Goal: Information Seeking & Learning: Learn about a topic

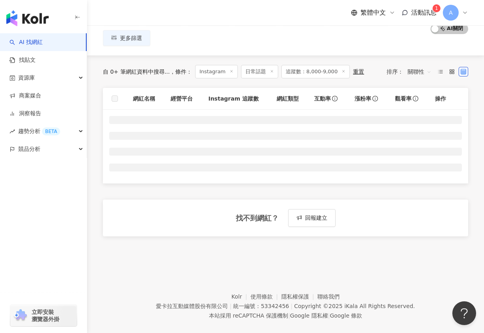
scroll to position [68, 0]
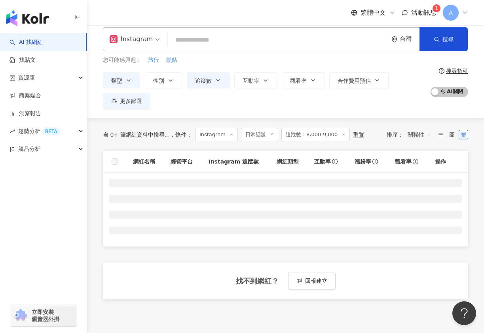
scroll to position [0, 0]
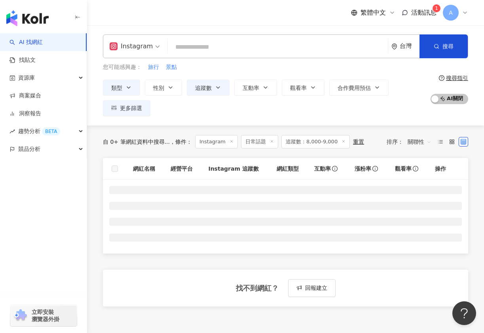
click at [429, 9] on span "活動訊息" at bounding box center [423, 13] width 25 height 8
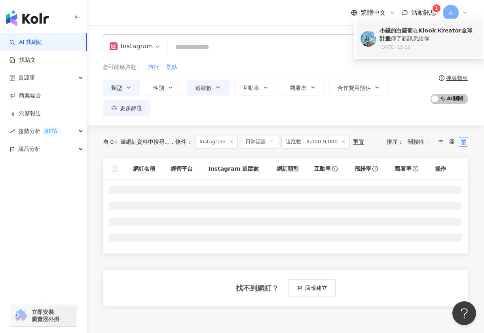
click at [415, 32] on div "小錢的白蘿蔔 在 Klook Kreator全球計畫 傳了新訊息給你" at bounding box center [428, 34] width 98 height 15
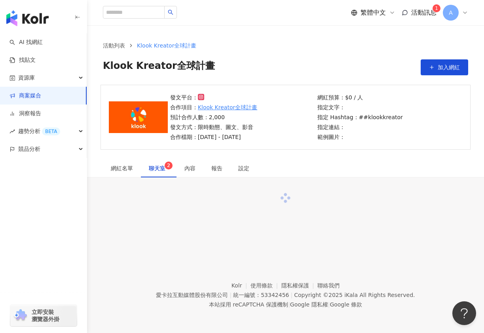
scroll to position [36, 0]
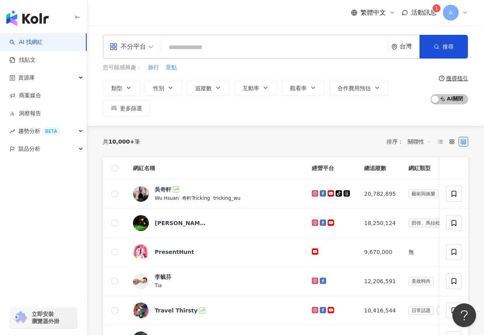
click at [425, 11] on span "活動訊息" at bounding box center [423, 13] width 25 height 8
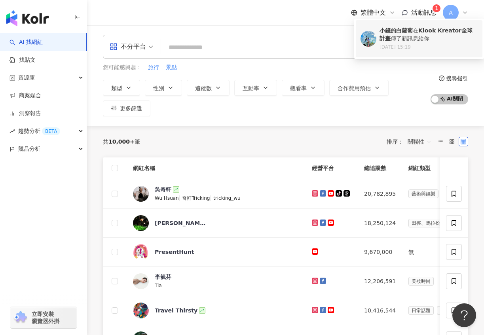
click at [389, 34] on div "小錢的白蘿蔔 在 Klook Kreator全球計畫 傳了新訊息給你" at bounding box center [428, 34] width 98 height 15
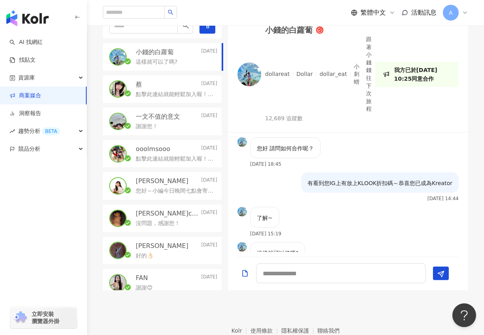
scroll to position [191, 0]
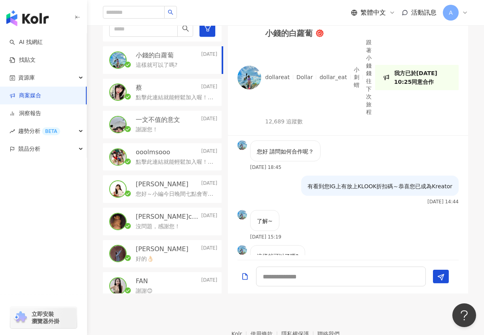
click at [290, 265] on div at bounding box center [348, 276] width 240 height 33
click at [290, 271] on textarea at bounding box center [341, 277] width 170 height 20
type textarea "*"
paste textarea "**********"
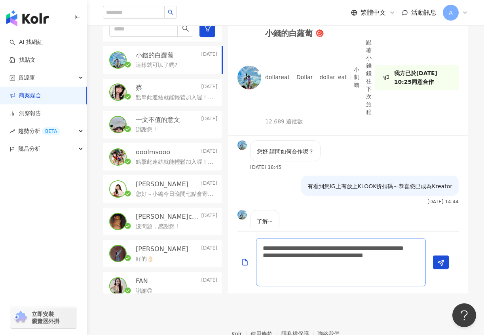
scroll to position [15, 0]
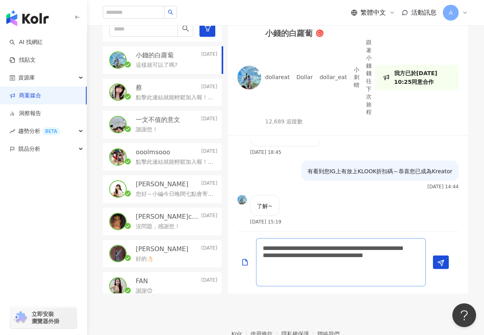
drag, startPoint x: 360, startPoint y: 248, endPoint x: 317, endPoint y: 252, distance: 42.9
click at [317, 252] on textarea "**********" at bounding box center [341, 262] width 170 height 48
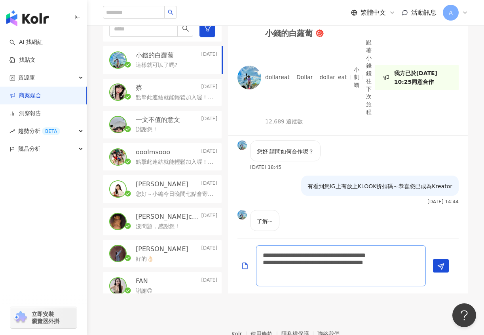
click at [259, 261] on textarea "**********" at bounding box center [341, 265] width 170 height 41
click at [322, 261] on textarea "**********" at bounding box center [341, 265] width 170 height 41
click at [273, 264] on textarea "**********" at bounding box center [341, 265] width 170 height 41
click at [293, 255] on textarea "**********" at bounding box center [341, 265] width 170 height 41
drag, startPoint x: 299, startPoint y: 256, endPoint x: 284, endPoint y: 255, distance: 15.1
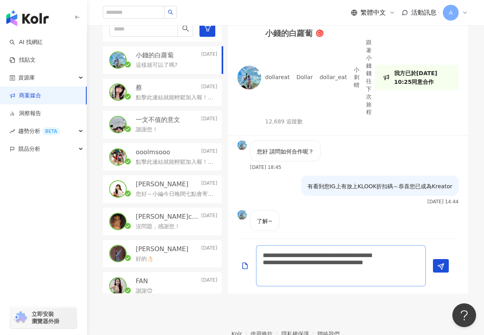
click at [284, 255] on textarea "**********" at bounding box center [341, 265] width 170 height 41
type textarea "**********"
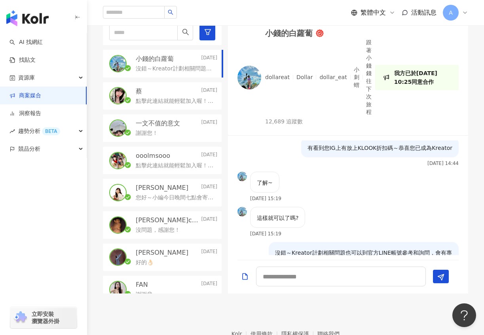
click at [173, 88] on div "[PERSON_NAME] [DATE]" at bounding box center [176, 91] width 81 height 9
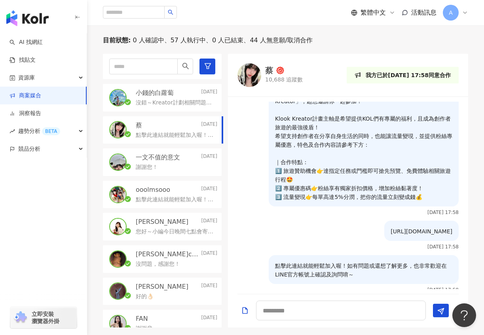
scroll to position [27, 0]
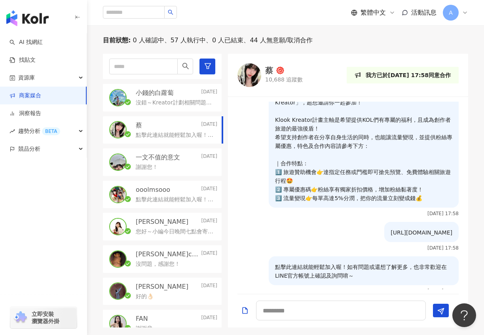
click at [179, 156] on p "一文不值的意文" at bounding box center [158, 157] width 44 height 9
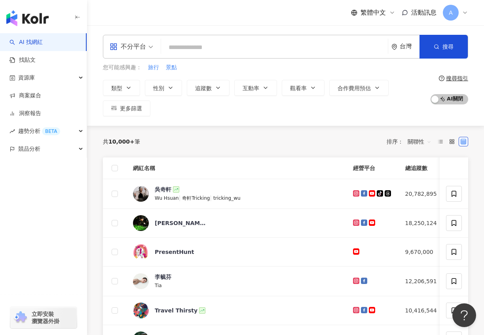
click at [123, 52] on div "不分平台" at bounding box center [128, 46] width 36 height 13
click at [135, 46] on div "不分平台" at bounding box center [128, 46] width 36 height 13
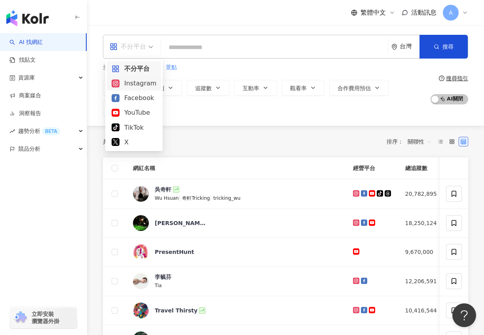
click at [137, 82] on div "Instagram" at bounding box center [134, 83] width 45 height 10
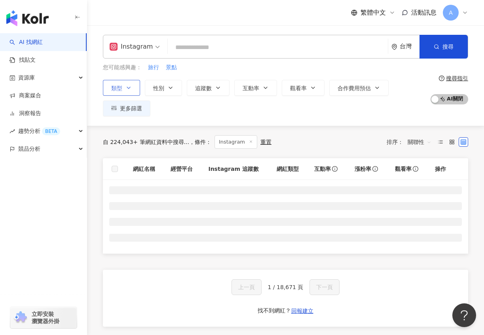
click at [132, 83] on button "類型" at bounding box center [121, 88] width 37 height 16
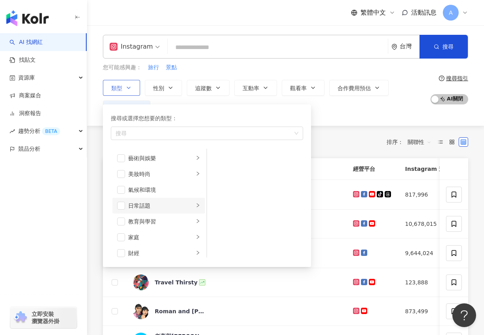
click at [137, 204] on div "日常話題" at bounding box center [161, 205] width 66 height 9
click at [123, 204] on span "button" at bounding box center [121, 206] width 8 height 8
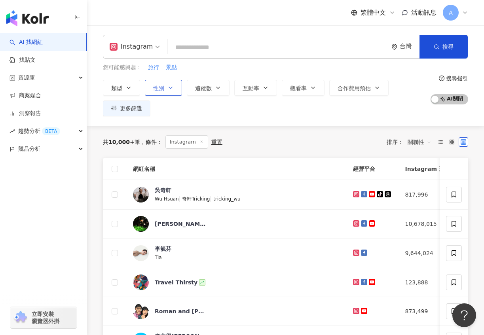
click at [166, 85] on button "性別" at bounding box center [163, 88] width 37 height 16
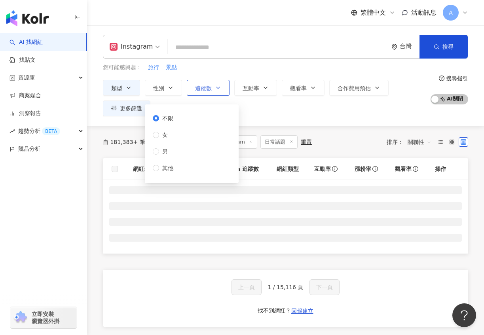
click at [209, 89] on span "追蹤數" at bounding box center [203, 88] width 17 height 6
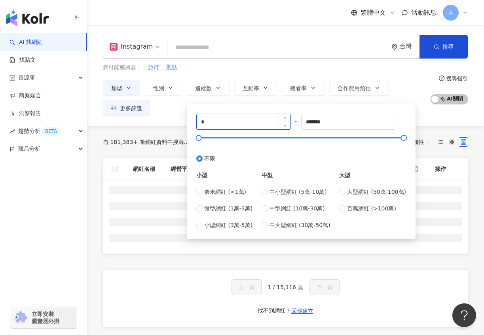
click at [229, 123] on input "*" at bounding box center [244, 121] width 94 height 15
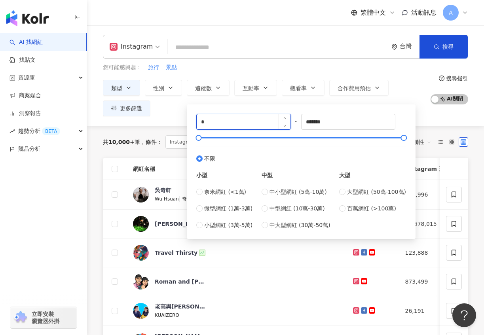
type input "*"
type input "****"
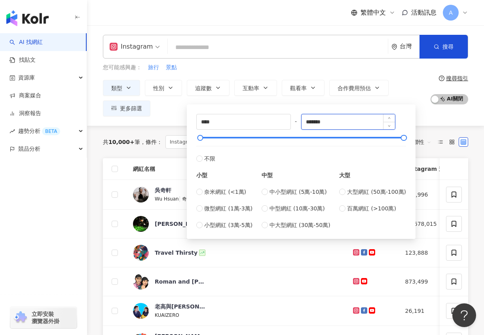
click at [317, 123] on input "*******" at bounding box center [348, 121] width 94 height 15
type input "*"
type input "****"
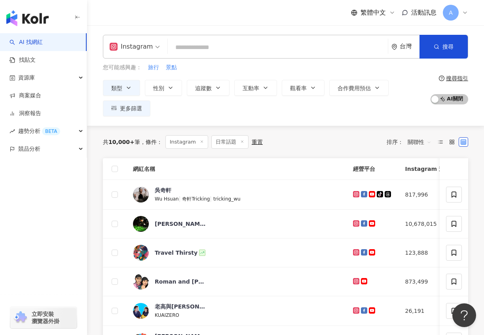
click at [254, 70] on div "您可能感興趣： 旅行 景點" at bounding box center [264, 67] width 323 height 9
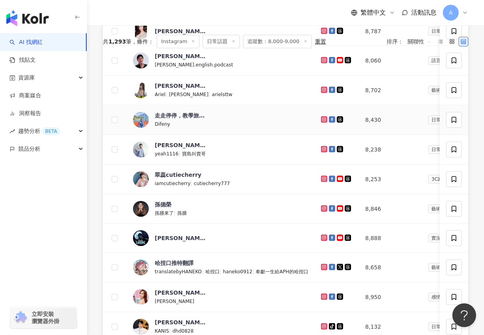
scroll to position [280, 0]
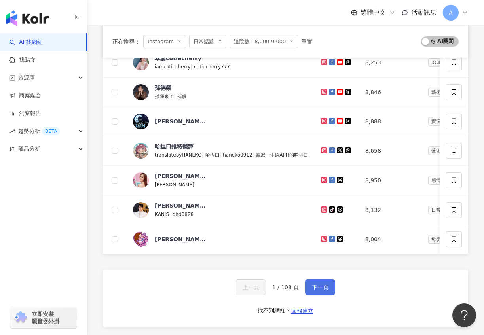
click at [327, 282] on button "下一頁" at bounding box center [320, 287] width 30 height 16
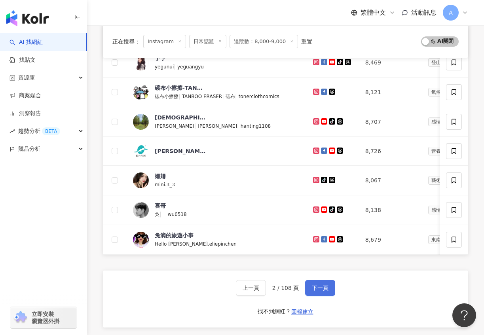
click at [312, 290] on span "下一頁" at bounding box center [320, 288] width 17 height 6
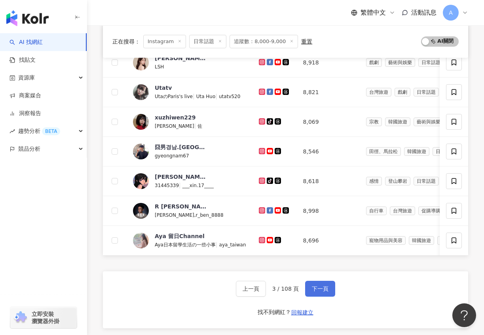
click at [319, 295] on button "下一頁" at bounding box center [320, 289] width 30 height 16
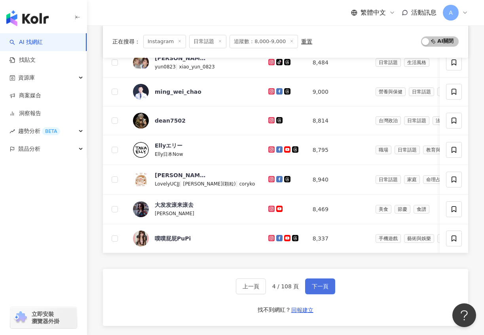
click at [316, 288] on span "下一頁" at bounding box center [320, 286] width 17 height 6
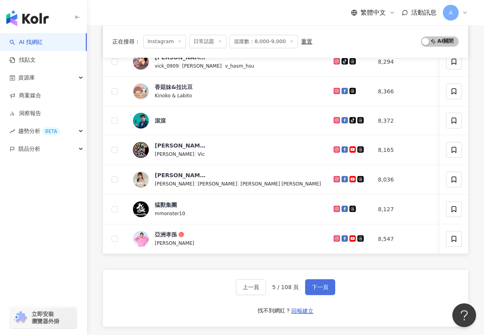
click at [316, 288] on span "下一頁" at bounding box center [320, 287] width 17 height 6
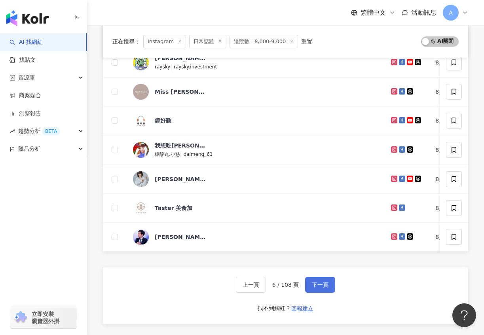
click at [316, 288] on button "下一頁" at bounding box center [320, 285] width 30 height 16
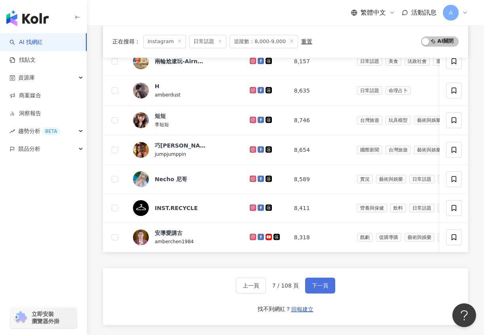
click at [316, 288] on span "下一頁" at bounding box center [320, 285] width 17 height 6
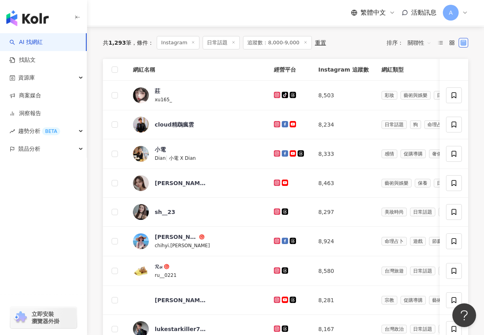
scroll to position [280, 0]
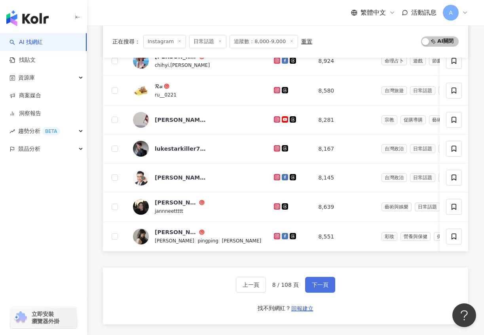
click at [316, 288] on button "下一頁" at bounding box center [320, 285] width 30 height 16
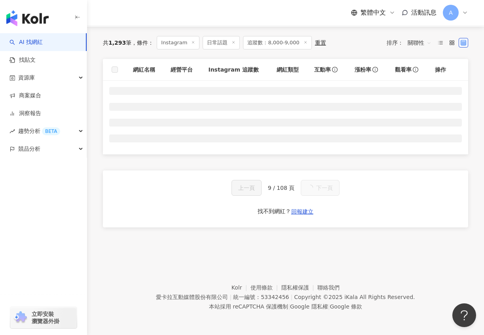
scroll to position [99, 0]
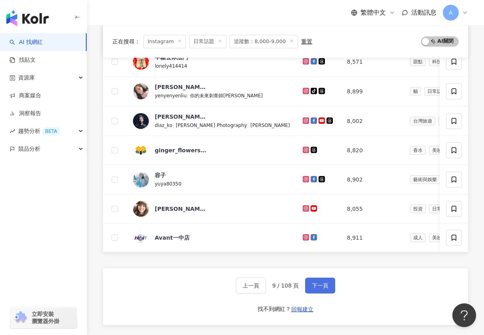
click at [316, 288] on span "下一頁" at bounding box center [320, 285] width 17 height 6
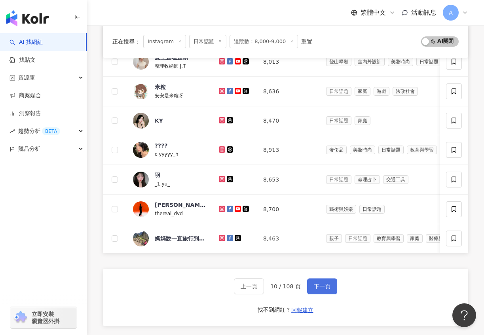
click at [316, 288] on span "下一頁" at bounding box center [322, 286] width 17 height 6
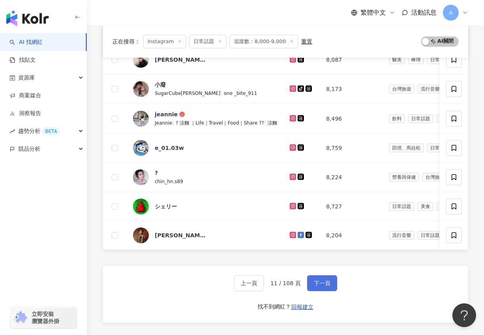
click at [316, 288] on button "下一頁" at bounding box center [322, 283] width 30 height 16
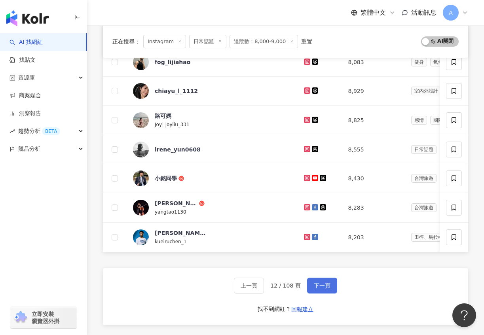
click at [316, 288] on span "下一頁" at bounding box center [322, 285] width 17 height 6
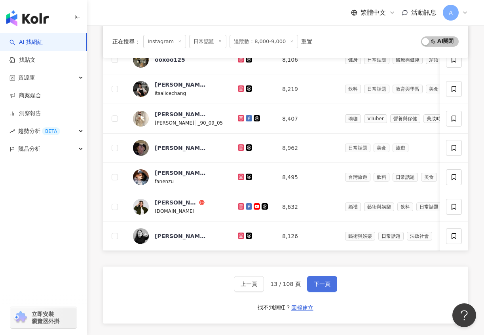
click at [316, 288] on button "下一頁" at bounding box center [322, 284] width 30 height 16
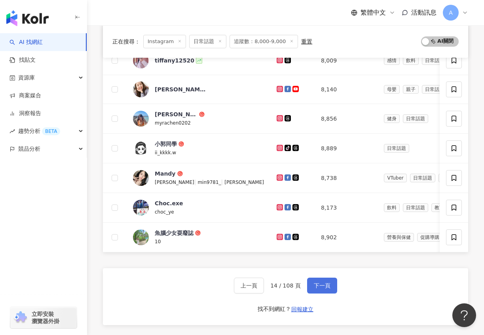
click at [316, 288] on span "下一頁" at bounding box center [322, 285] width 17 height 6
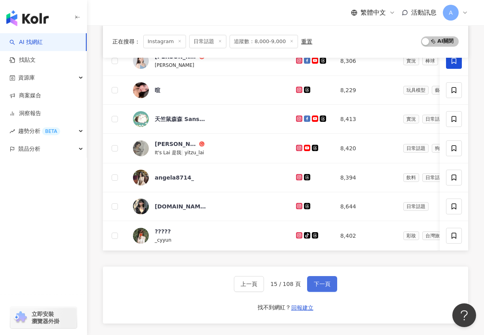
click at [316, 288] on button "下一頁" at bounding box center [322, 284] width 30 height 16
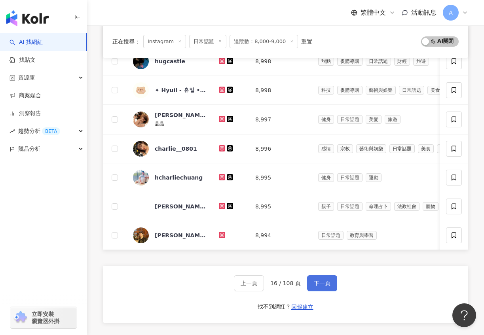
click at [315, 288] on button "下一頁" at bounding box center [322, 283] width 30 height 16
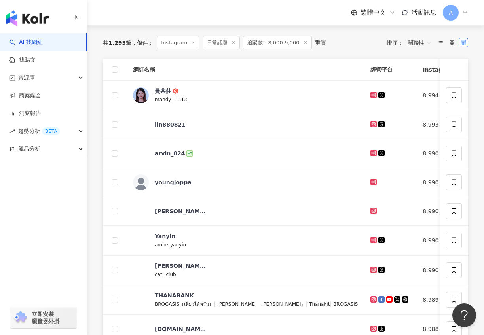
scroll to position [280, 0]
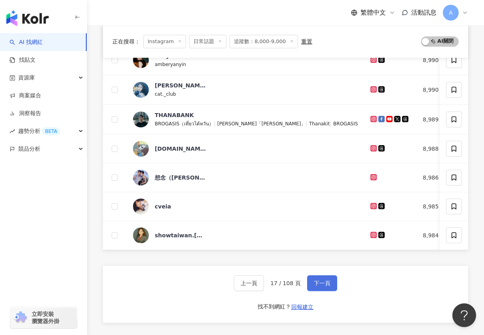
click at [319, 279] on button "下一頁" at bounding box center [322, 283] width 30 height 16
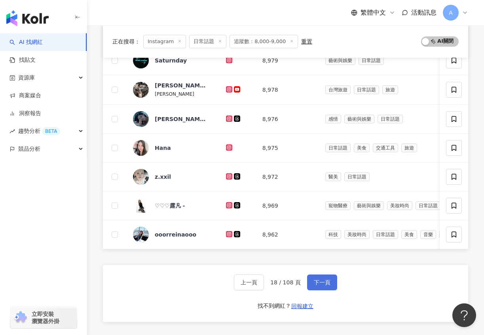
click at [326, 287] on button "下一頁" at bounding box center [322, 282] width 30 height 16
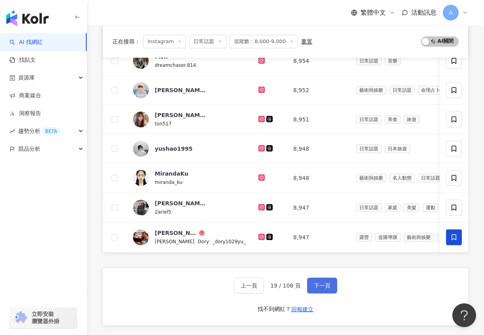
click at [327, 279] on button "下一頁" at bounding box center [322, 286] width 30 height 16
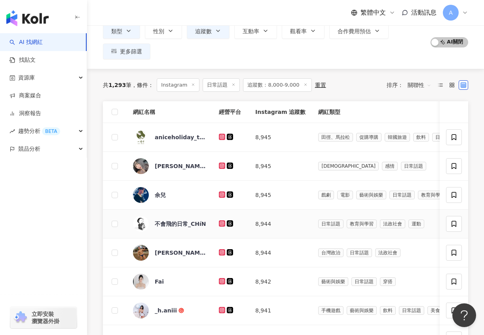
scroll to position [55, 0]
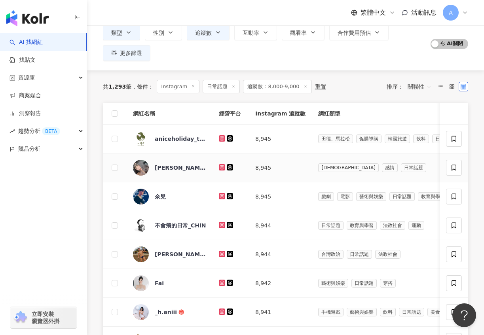
click at [223, 165] on icon at bounding box center [222, 167] width 6 height 6
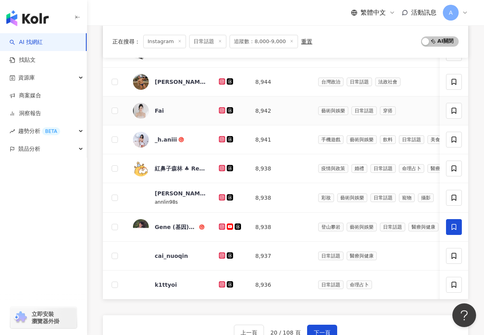
scroll to position [229, 0]
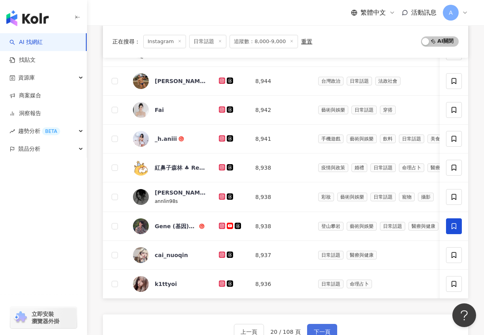
click at [322, 324] on button "下一頁" at bounding box center [322, 332] width 30 height 16
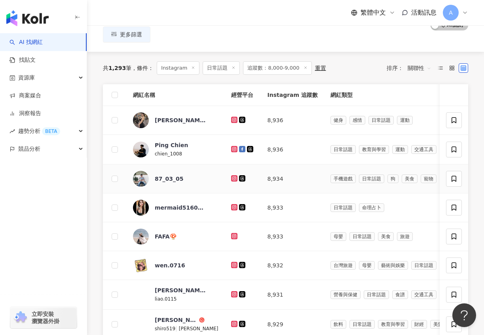
scroll to position [88, 0]
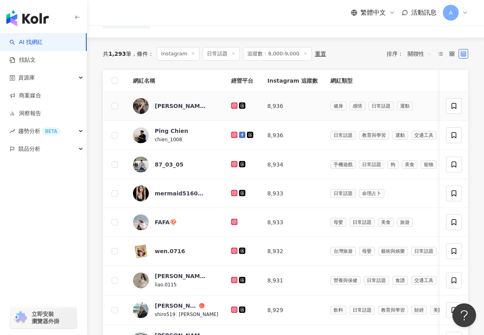
click at [231, 104] on link at bounding box center [235, 106] width 8 height 6
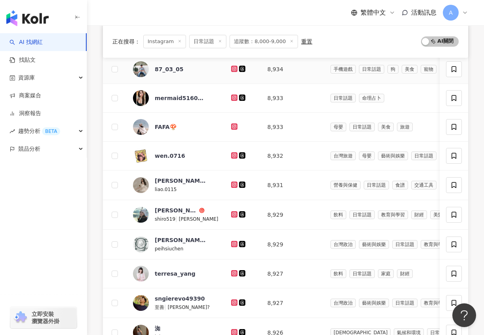
scroll to position [292, 0]
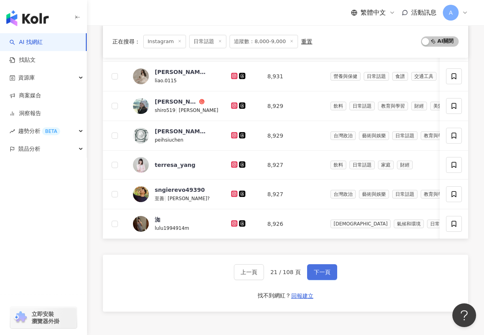
click at [324, 270] on span "下一頁" at bounding box center [322, 272] width 17 height 6
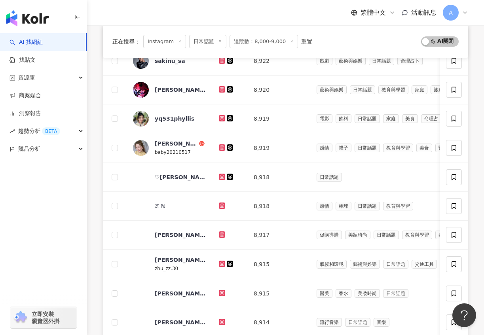
scroll to position [94, 0]
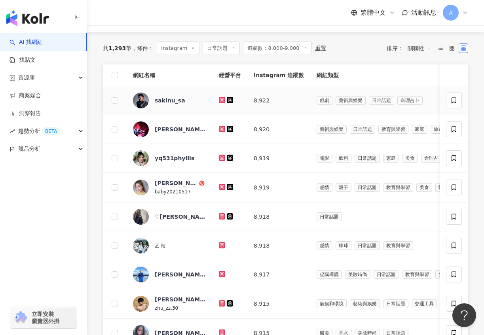
click at [218, 101] on td at bounding box center [229, 100] width 35 height 29
click at [219, 101] on icon at bounding box center [222, 100] width 6 height 6
click at [223, 122] on td at bounding box center [229, 129] width 35 height 29
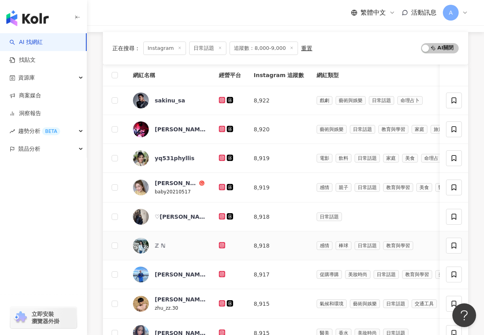
scroll to position [159, 0]
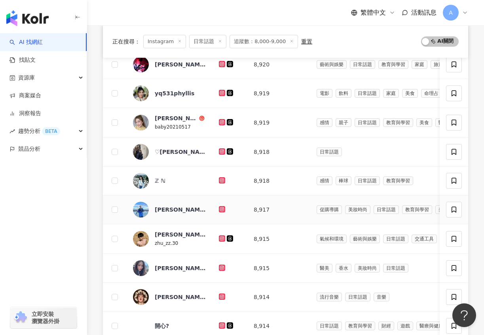
click at [220, 213] on div at bounding box center [230, 209] width 22 height 9
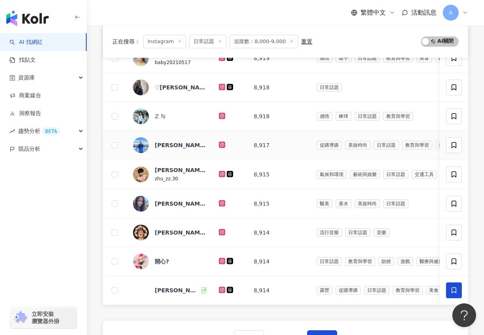
scroll to position [287, 0]
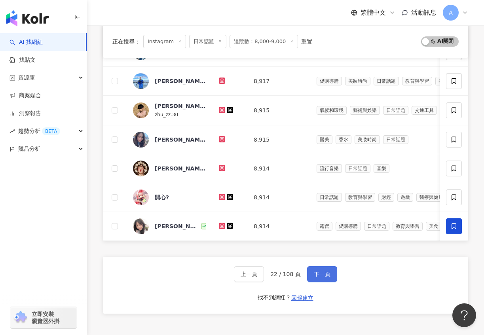
click at [317, 272] on span "下一頁" at bounding box center [322, 274] width 17 height 6
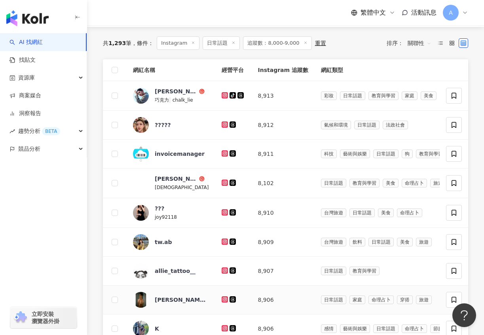
scroll to position [99, 0]
click at [222, 94] on icon at bounding box center [224, 95] width 5 height 5
click at [223, 123] on icon at bounding box center [224, 124] width 5 height 5
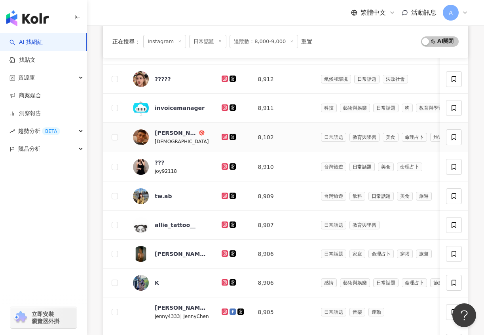
scroll to position [176, 0]
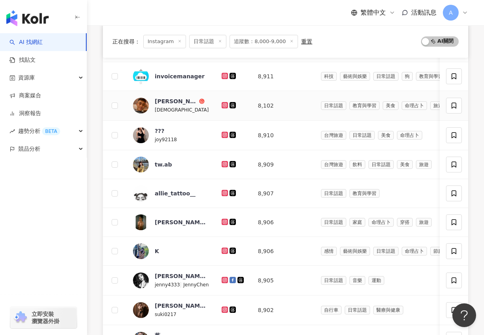
click at [222, 103] on icon at bounding box center [224, 105] width 5 height 5
click at [223, 133] on icon at bounding box center [224, 134] width 3 height 3
click at [223, 165] on icon at bounding box center [224, 163] width 3 height 3
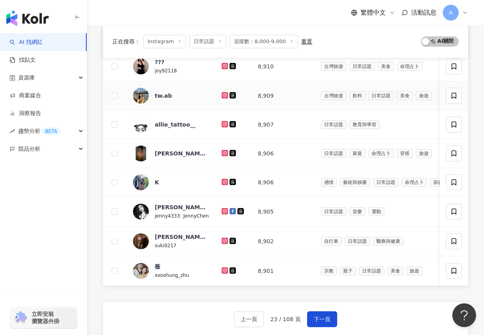
scroll to position [248, 0]
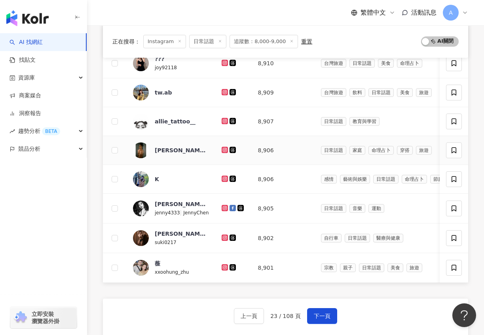
click at [221, 149] on icon at bounding box center [224, 150] width 6 height 6
click at [221, 176] on icon at bounding box center [224, 179] width 6 height 6
click at [224, 210] on icon at bounding box center [224, 208] width 6 height 6
click at [223, 235] on icon at bounding box center [224, 238] width 6 height 6
click at [222, 267] on icon at bounding box center [224, 267] width 5 height 5
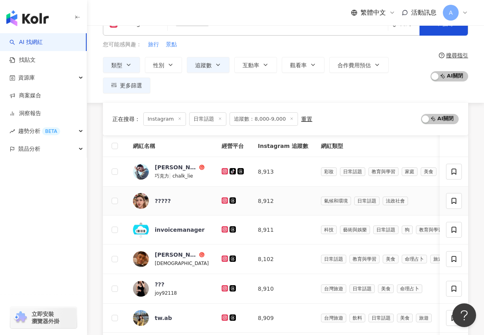
scroll to position [291, 0]
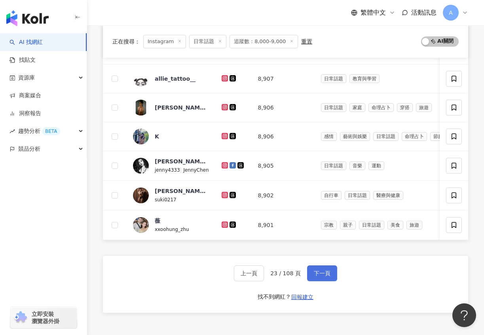
click at [321, 270] on span "下一頁" at bounding box center [322, 273] width 17 height 6
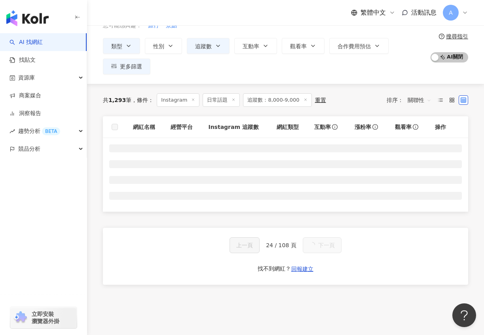
scroll to position [51, 0]
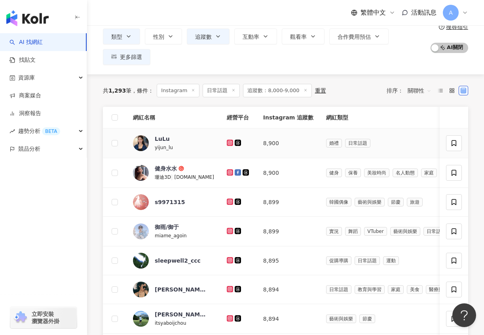
click at [227, 142] on icon at bounding box center [229, 142] width 5 height 5
click at [227, 170] on icon at bounding box center [230, 172] width 6 height 6
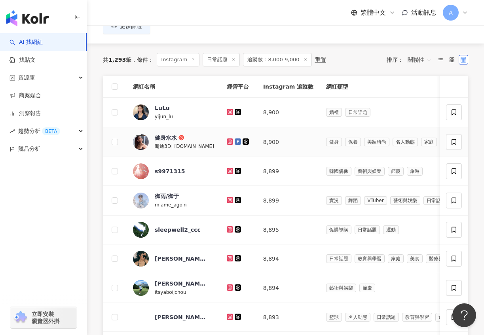
scroll to position [125, 0]
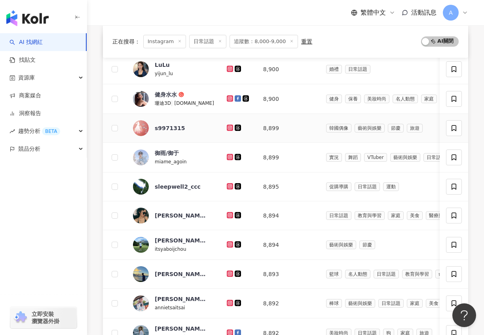
click at [227, 128] on icon at bounding box center [229, 127] width 5 height 5
click at [227, 158] on icon at bounding box center [229, 157] width 5 height 5
click at [227, 183] on icon at bounding box center [230, 186] width 6 height 6
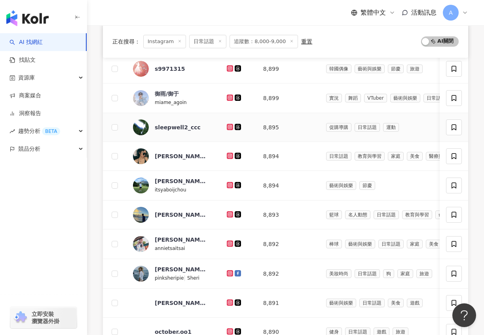
scroll to position [203, 0]
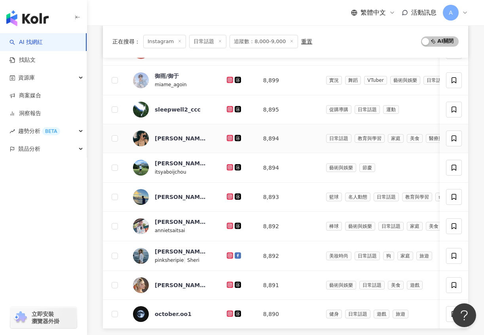
click at [228, 136] on icon at bounding box center [229, 137] width 3 height 3
click at [229, 167] on icon at bounding box center [229, 167] width 1 height 1
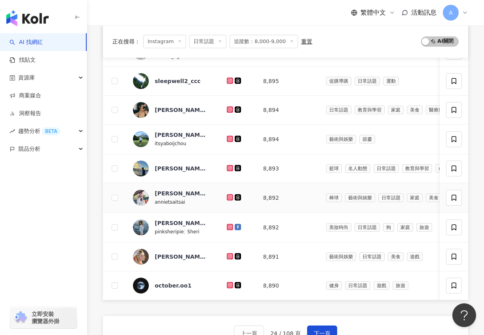
scroll to position [262, 0]
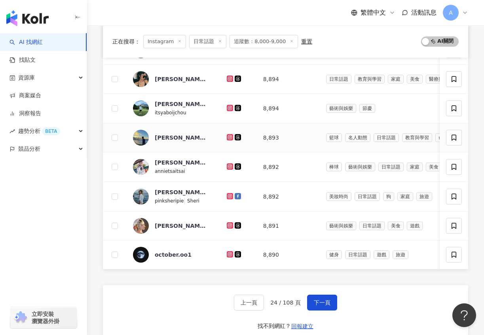
click at [228, 136] on icon at bounding box center [229, 136] width 3 height 3
click at [227, 163] on icon at bounding box center [230, 166] width 6 height 6
click at [227, 197] on icon at bounding box center [229, 196] width 5 height 5
click at [227, 225] on icon at bounding box center [229, 225] width 5 height 5
click at [228, 254] on icon at bounding box center [229, 253] width 3 height 3
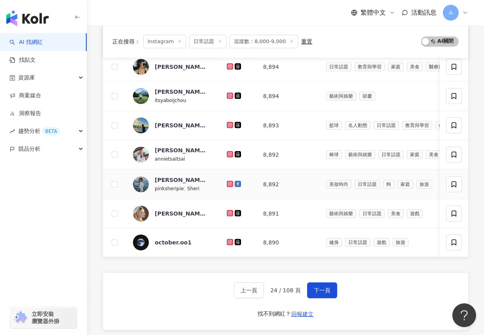
scroll to position [273, 0]
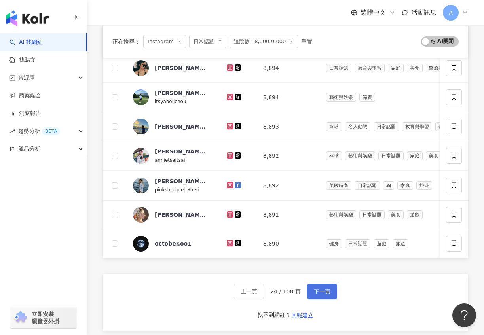
click at [322, 285] on button "下一頁" at bounding box center [322, 292] width 30 height 16
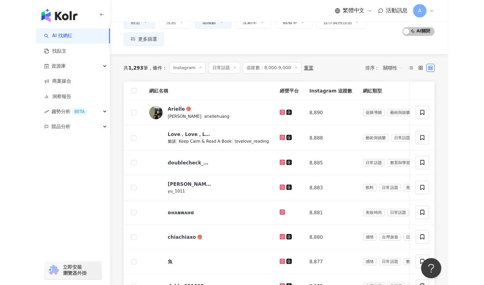
scroll to position [138, 0]
